Goal: Navigation & Orientation: Find specific page/section

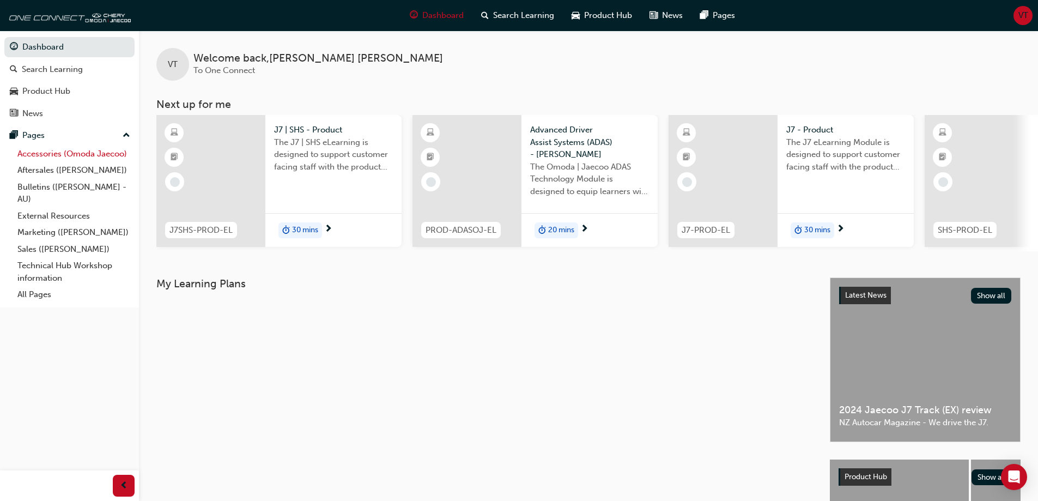
click at [53, 152] on link "Accessories (Omoda Jaecoo)" at bounding box center [73, 153] width 121 height 17
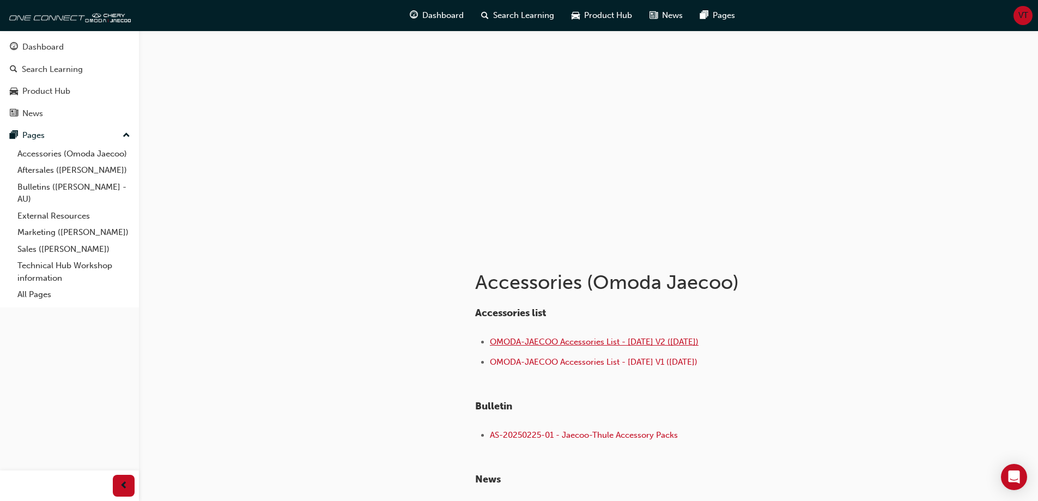
click at [601, 343] on span "OMODA-JAECOO Accessories List - [DATE] V2 ([DATE])" at bounding box center [594, 342] width 209 height 10
click at [50, 42] on div "Dashboard" at bounding box center [42, 47] width 41 height 13
